Goal: Information Seeking & Learning: Learn about a topic

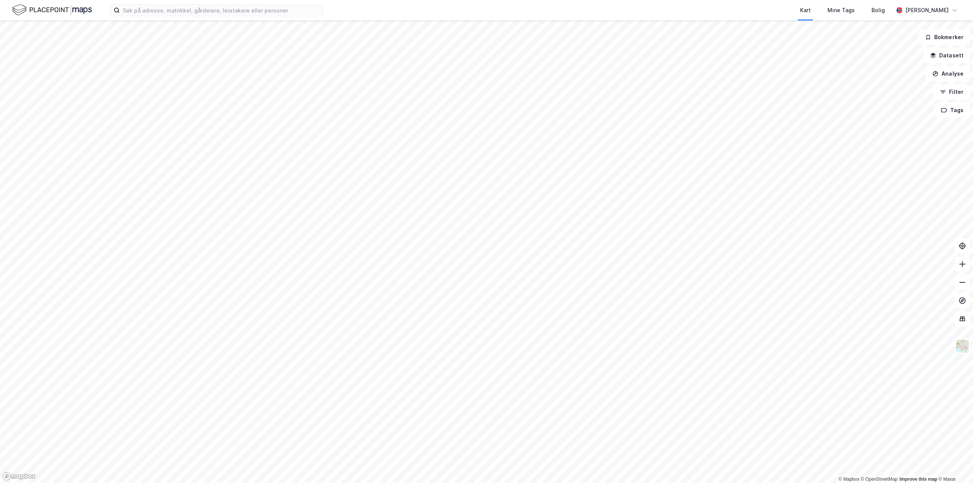
click at [345, 4] on div "Kart Mine Tags Bolig [PERSON_NAME] © Mapbox © OpenStreetMap Improve this map © …" at bounding box center [486, 241] width 973 height 483
